Goal: Information Seeking & Learning: Learn about a topic

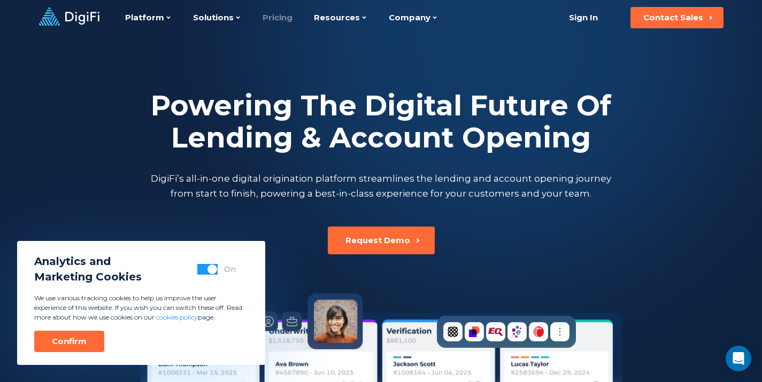
click at [266, 17] on link "Pricing" at bounding box center [278, 17] width 30 height 35
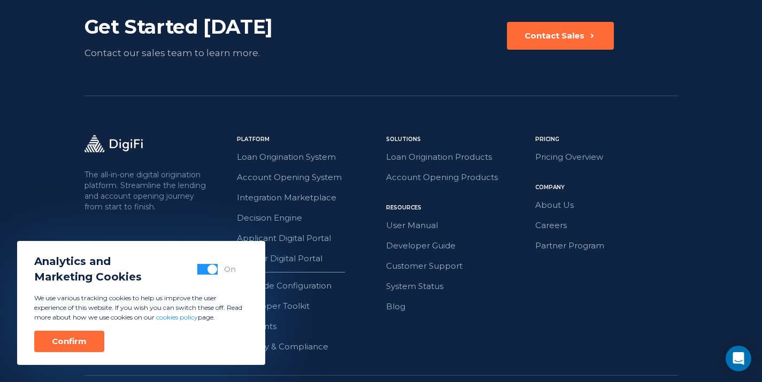
scroll to position [1598, 0]
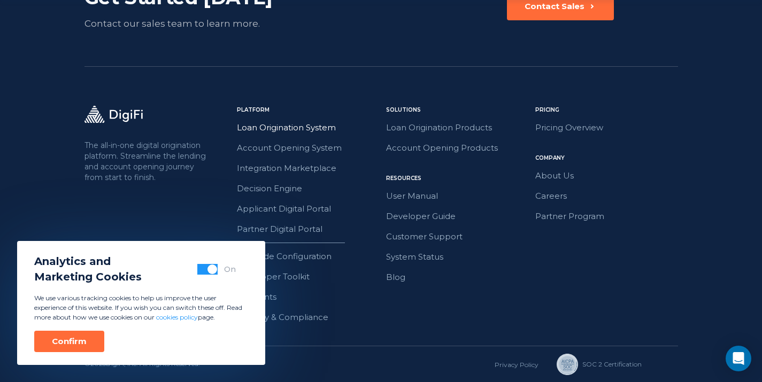
click at [300, 125] on link "Loan Origination System" at bounding box center [308, 128] width 143 height 14
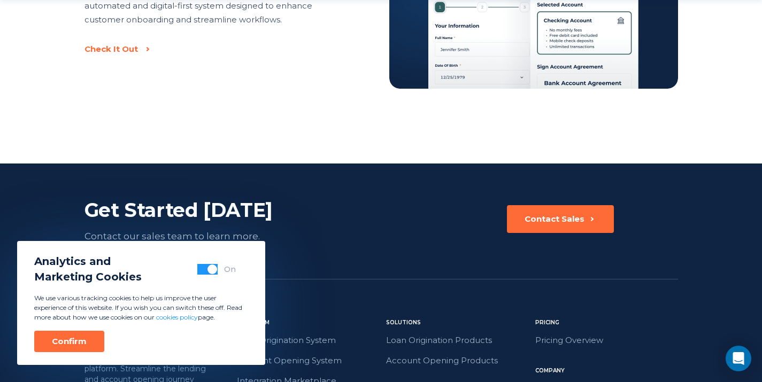
scroll to position [2567, 0]
